Goal: Task Accomplishment & Management: Manage account settings

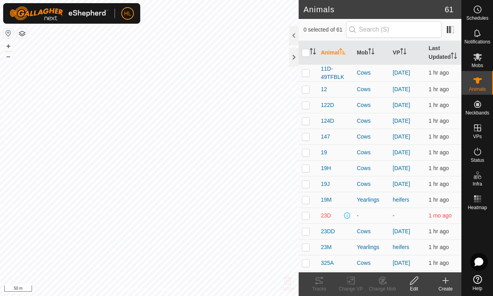
scroll to position [721, 0]
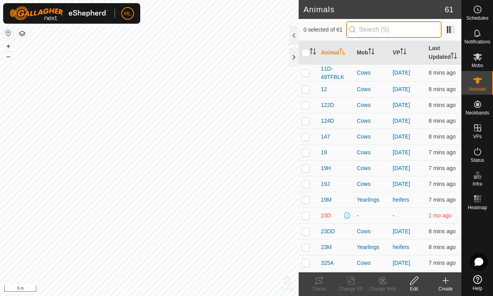
click at [379, 33] on input "text" at bounding box center [394, 29] width 96 height 17
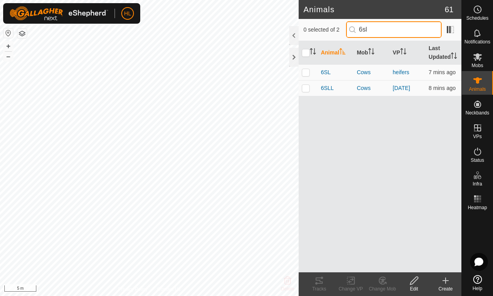
click at [379, 33] on input "6sl" at bounding box center [394, 29] width 96 height 17
drag, startPoint x: 379, startPoint y: 33, endPoint x: 320, endPoint y: 71, distance: 70.7
click at [320, 71] on div "0 selected of 2 6sl Animal Mob VP Last Updated 6SL Cows heifers 7 mins ago 6SLL…" at bounding box center [379, 145] width 163 height 253
click at [391, 28] on input "6sl" at bounding box center [394, 29] width 96 height 17
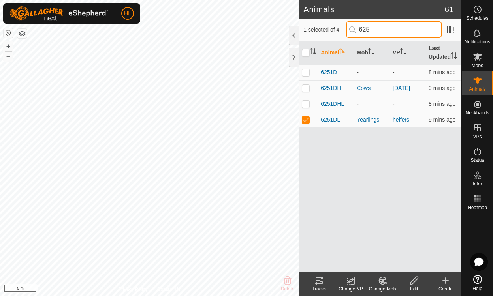
type input "625"
click at [381, 284] on icon at bounding box center [381, 280] width 7 height 7
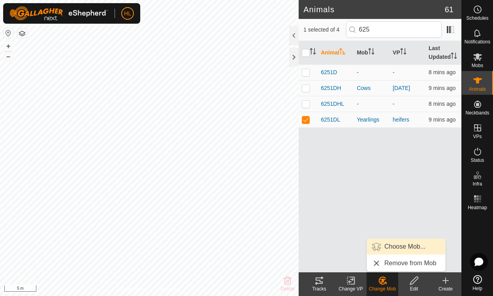
click at [394, 247] on link "Choose Mob..." at bounding box center [406, 247] width 78 height 16
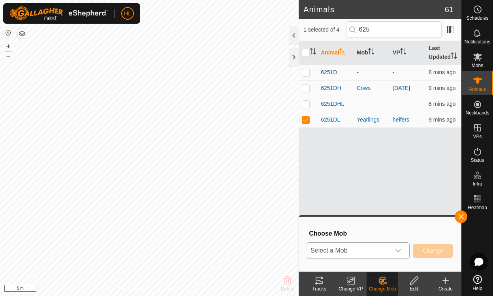
click at [370, 249] on span "Select a Mob" at bounding box center [348, 251] width 83 height 16
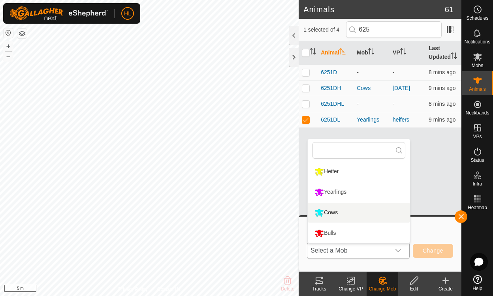
click at [350, 207] on li "Cows" at bounding box center [358, 213] width 102 height 20
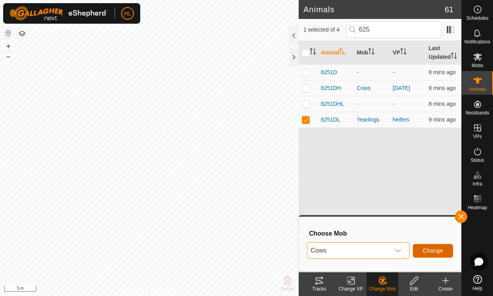
click at [421, 253] on button "Change" at bounding box center [432, 251] width 40 height 14
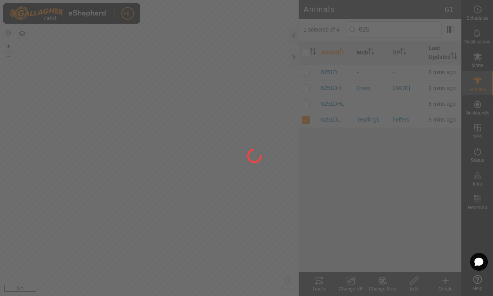
checkbox input "false"
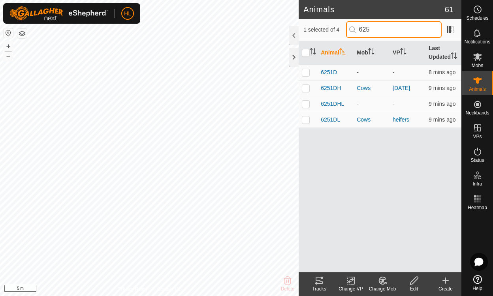
click at [388, 36] on input "625" at bounding box center [394, 29] width 96 height 17
type input "6"
type input "594"
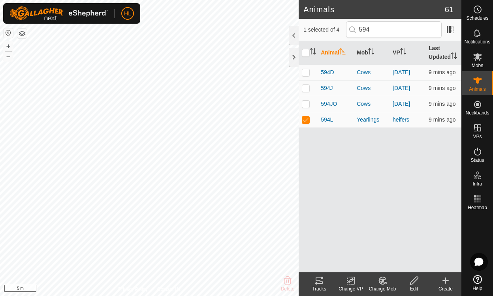
click at [383, 277] on icon at bounding box center [381, 280] width 7 height 7
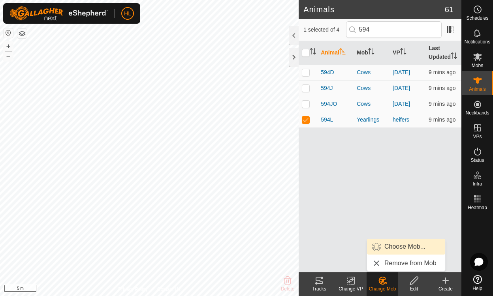
click at [384, 249] on link "Choose Mob..." at bounding box center [406, 247] width 78 height 16
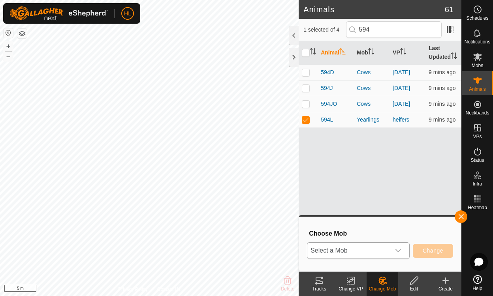
click at [378, 248] on span "Select a Mob" at bounding box center [348, 251] width 83 height 16
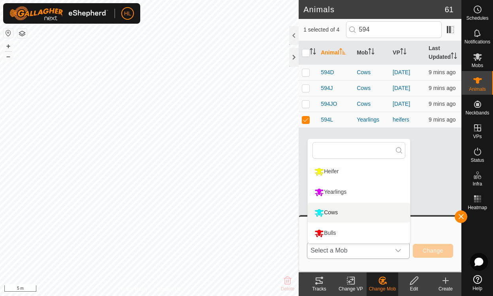
click at [350, 209] on li "Cows" at bounding box center [358, 213] width 102 height 20
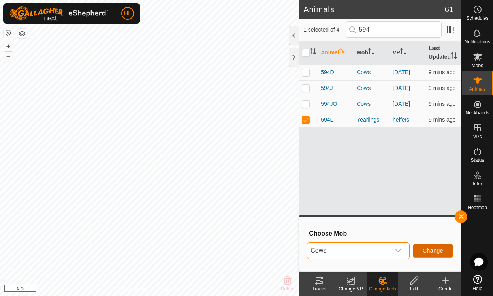
click at [436, 250] on span "Change" at bounding box center [432, 250] width 21 height 6
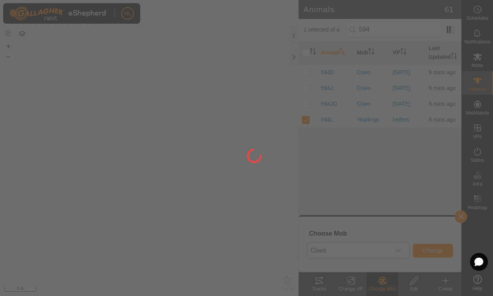
checkbox input "false"
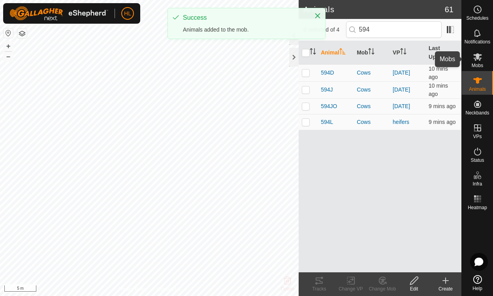
click at [474, 62] on es-mob-svg-icon at bounding box center [477, 57] width 14 height 13
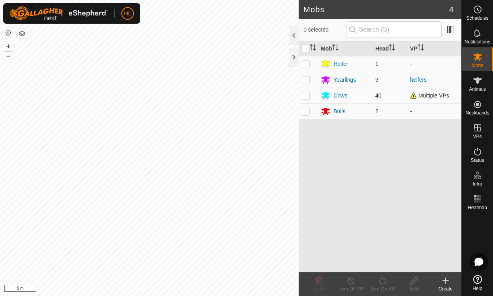
click at [306, 96] on p-checkbox at bounding box center [306, 95] width 8 height 6
checkbox input "true"
click at [383, 278] on icon at bounding box center [382, 280] width 10 height 9
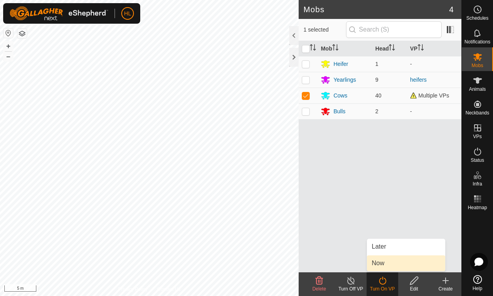
click at [386, 258] on link "Now" at bounding box center [406, 263] width 78 height 16
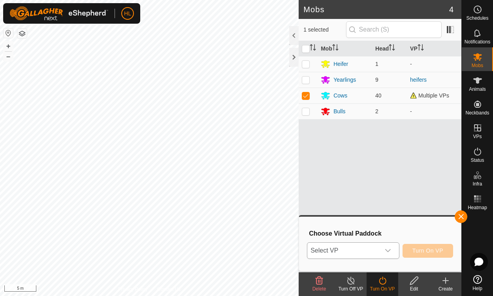
click at [384, 249] on div "dropdown trigger" at bounding box center [388, 251] width 16 height 16
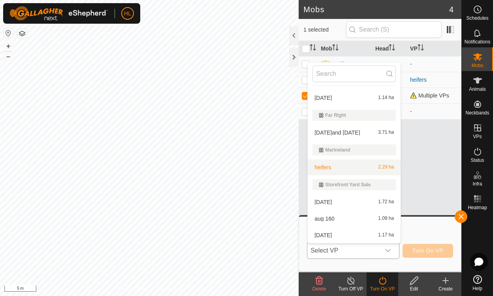
scroll to position [30, 0]
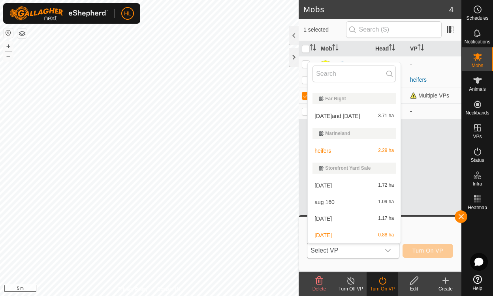
click at [364, 233] on li "[DATE] 0.88 ha" at bounding box center [353, 235] width 93 height 16
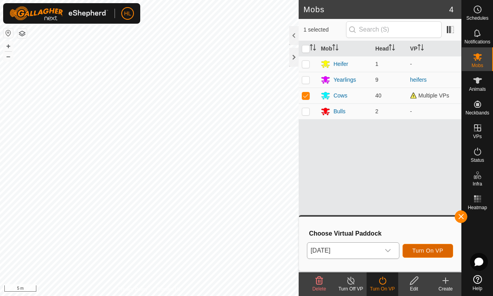
click at [431, 252] on span "Turn On VP" at bounding box center [427, 250] width 31 height 6
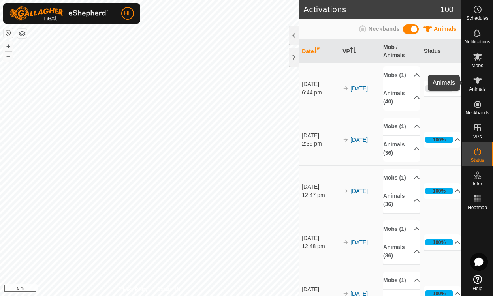
click at [480, 85] on icon at bounding box center [476, 80] width 9 height 9
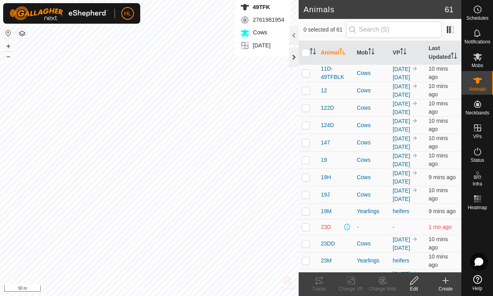
click at [292, 59] on div at bounding box center [293, 57] width 9 height 19
